Goal: Information Seeking & Learning: Learn about a topic

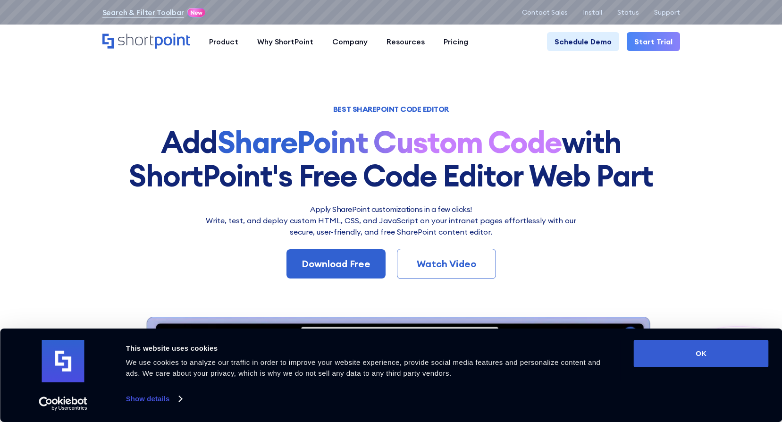
drag, startPoint x: 691, startPoint y: 352, endPoint x: 649, endPoint y: 322, distance: 50.8
click at [691, 352] on button "OK" at bounding box center [701, 353] width 135 height 27
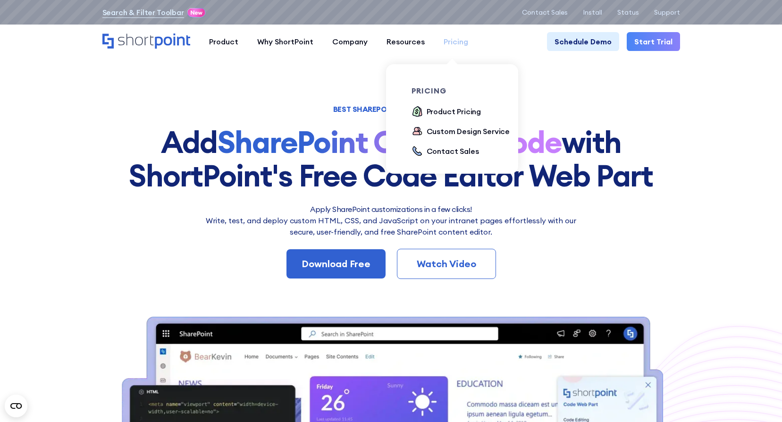
click at [444, 43] on div "Pricing" at bounding box center [456, 41] width 25 height 11
click at [438, 109] on div "Product Pricing" at bounding box center [454, 111] width 55 height 11
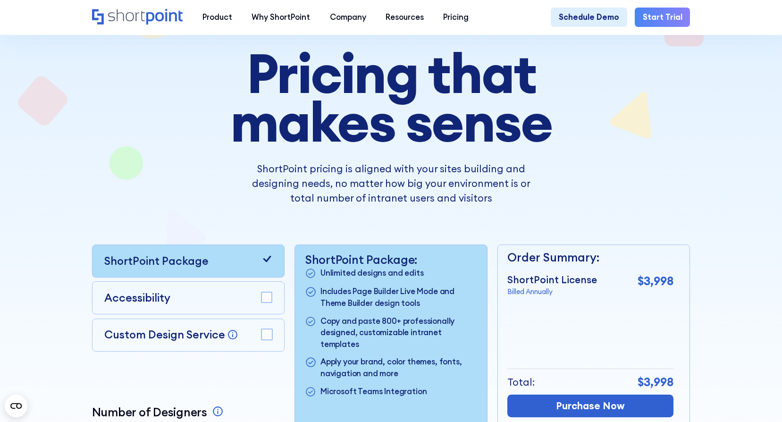
scroll to position [94, 0]
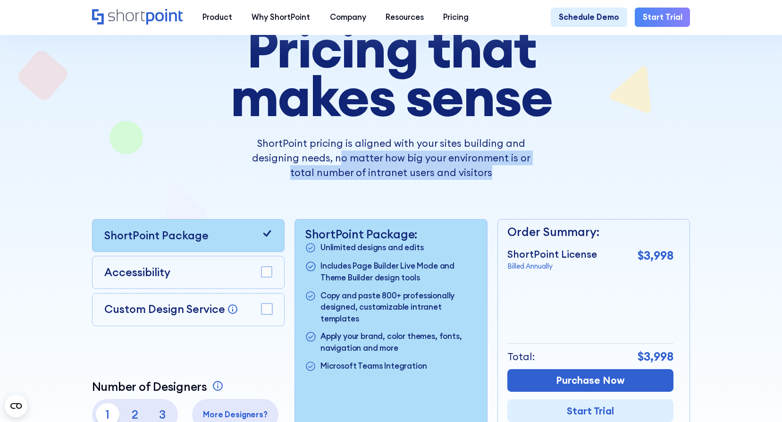
drag, startPoint x: 331, startPoint y: 160, endPoint x: 479, endPoint y: 176, distance: 149.0
click at [479, 176] on p "ShortPoint pricing is aligned with your sites building and designing needs, no …" at bounding box center [391, 158] width 293 height 44
click at [480, 176] on p "ShortPoint pricing is aligned with your sites building and designing needs, no …" at bounding box center [391, 158] width 293 height 44
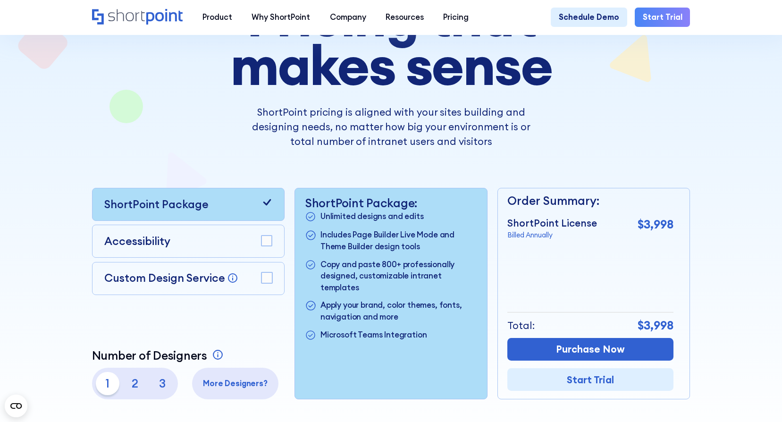
scroll to position [142, 0]
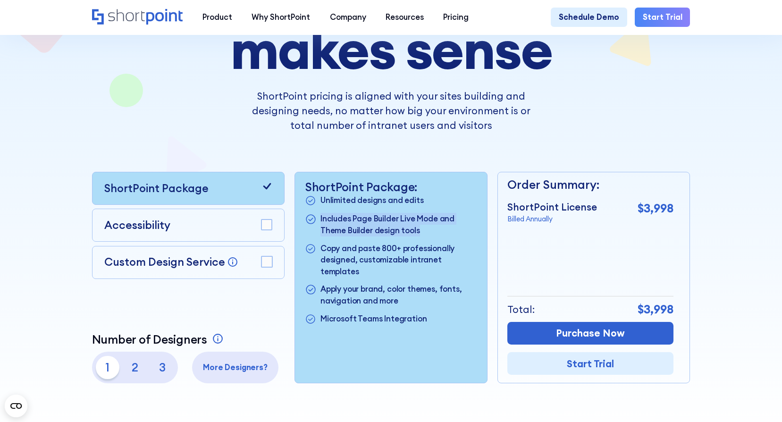
drag, startPoint x: 320, startPoint y: 221, endPoint x: 431, endPoint y: 235, distance: 111.8
click at [431, 235] on p "Includes Page Builder Live Mode and Theme Builder design tools" at bounding box center [399, 225] width 157 height 24
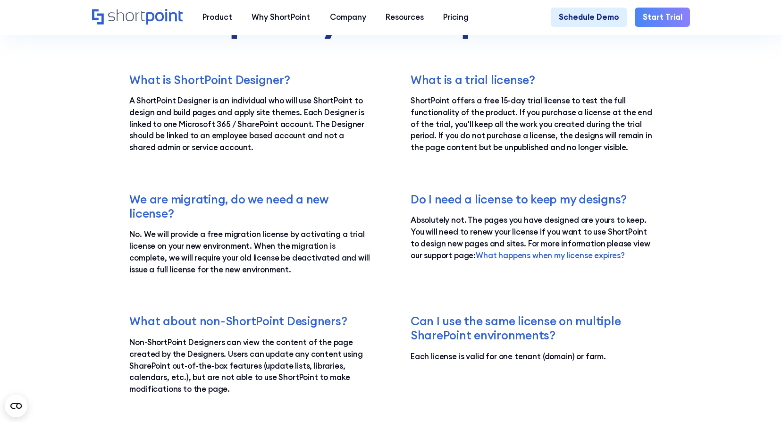
scroll to position [1605, 0]
